Goal: Navigation & Orientation: Find specific page/section

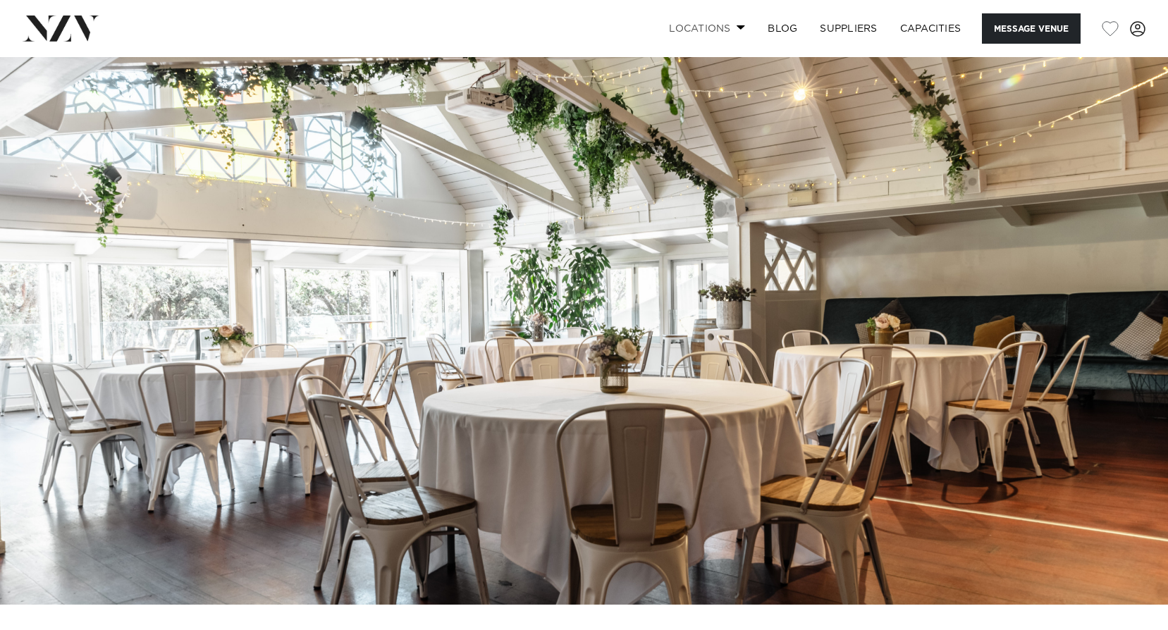
drag, startPoint x: 0, startPoint y: 0, endPoint x: 725, endPoint y: 27, distance: 725.9
click at [725, 27] on link "Locations" at bounding box center [707, 28] width 99 height 30
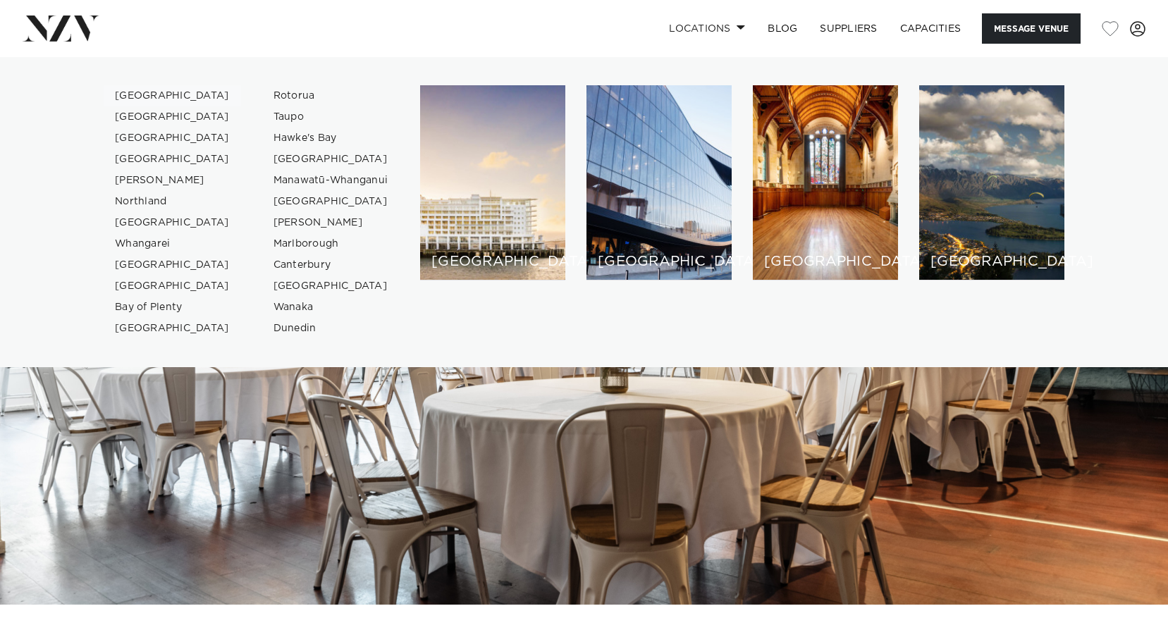
click at [152, 94] on link "[GEOGRAPHIC_DATA]" at bounding box center [172, 95] width 137 height 21
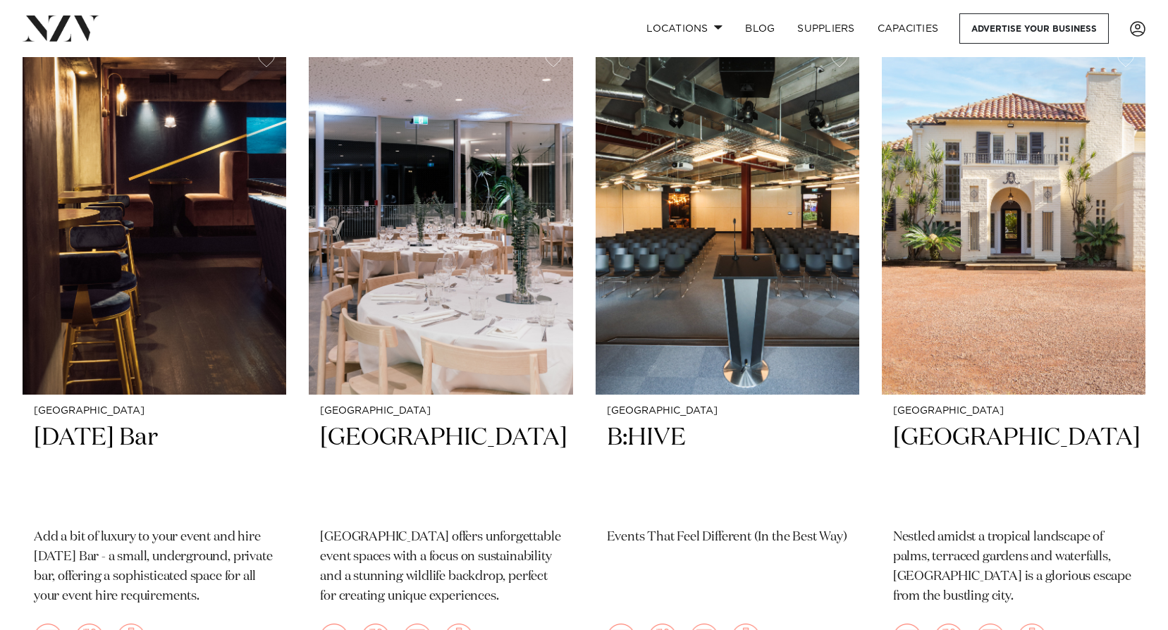
scroll to position [7191, 0]
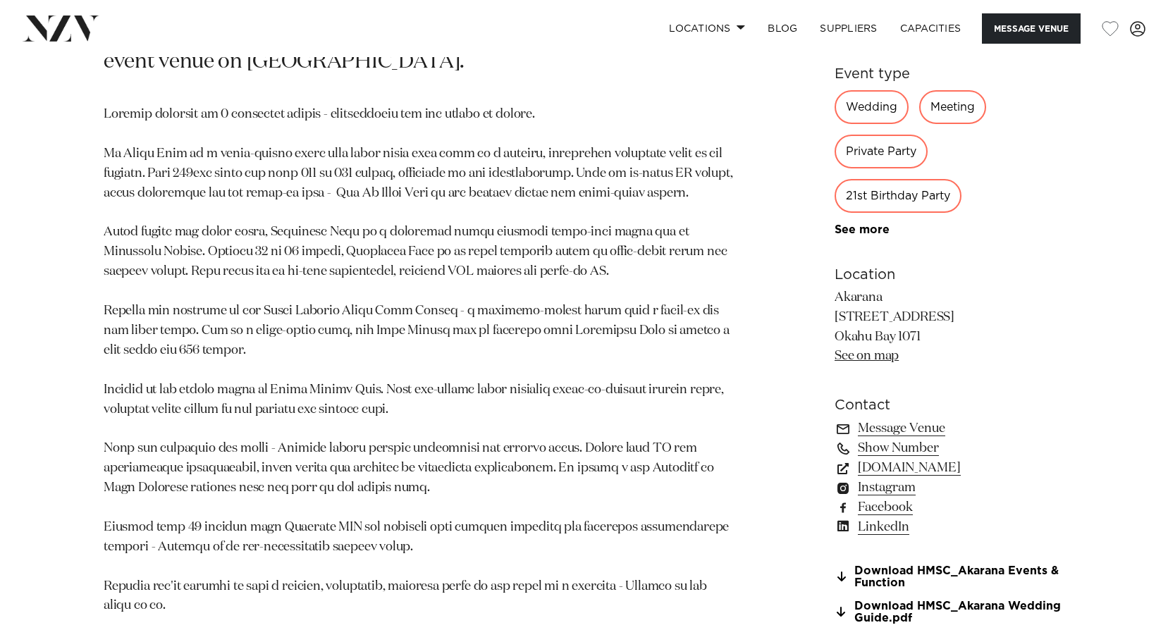
scroll to position [917, 0]
